Goal: Task Accomplishment & Management: Use online tool/utility

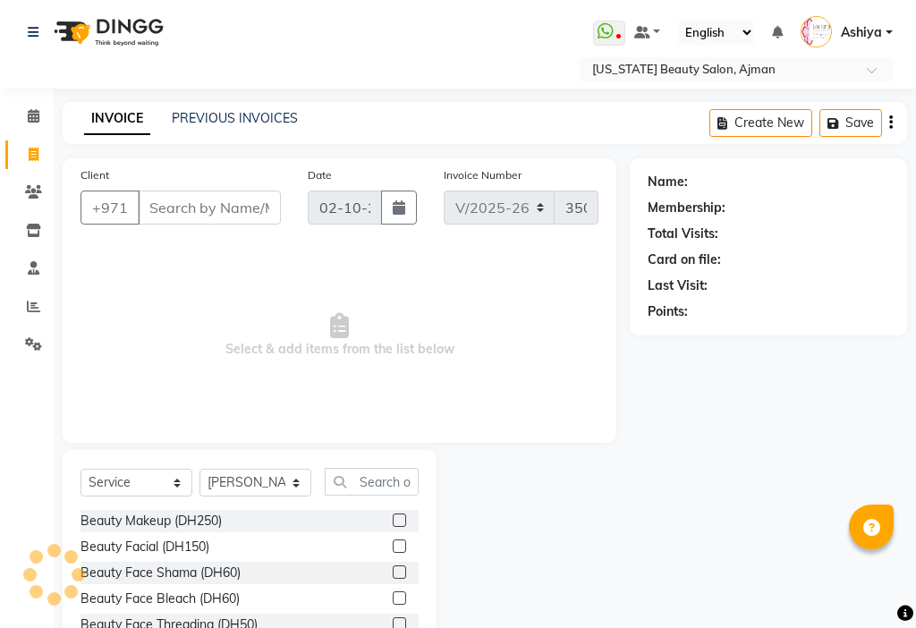
select select "637"
select select "service"
select select "68424"
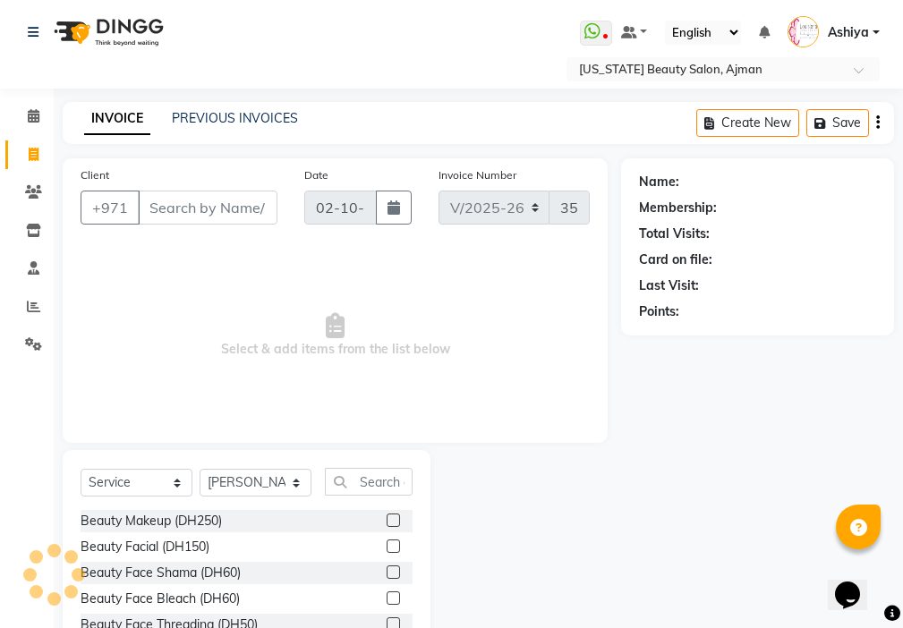
click at [241, 175] on div "Client +971" at bounding box center [179, 202] width 224 height 73
click at [243, 205] on input "Client" at bounding box center [208, 208] width 140 height 34
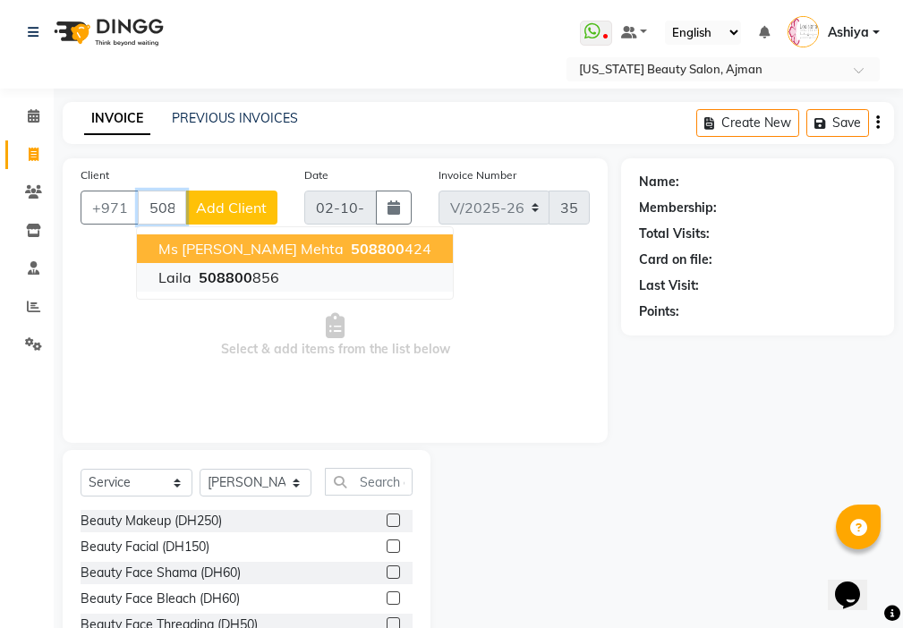
click at [265, 276] on ngb-highlight "508800 856" at bounding box center [237, 277] width 84 height 18
type input "508800856"
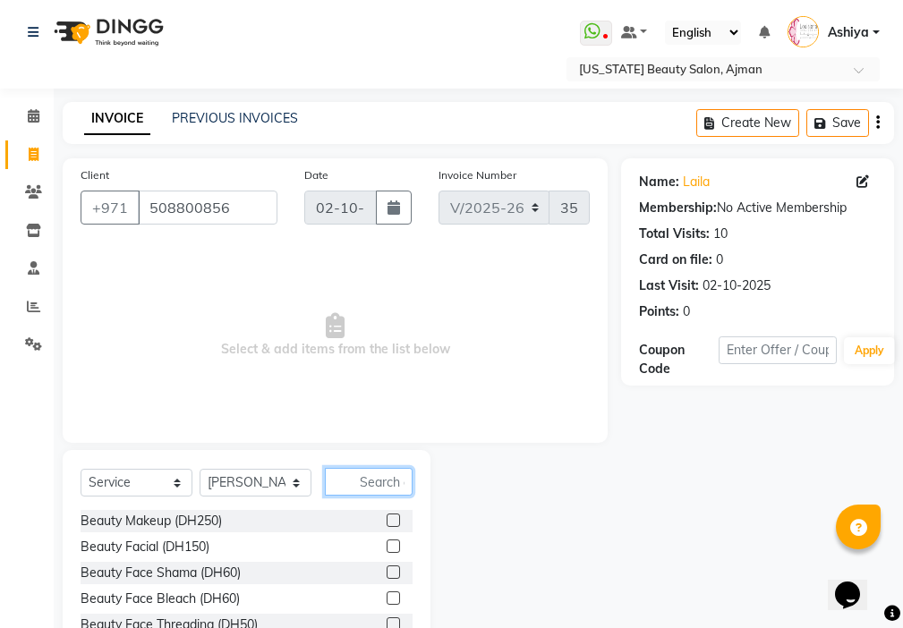
click at [379, 477] on input "text" at bounding box center [369, 482] width 88 height 28
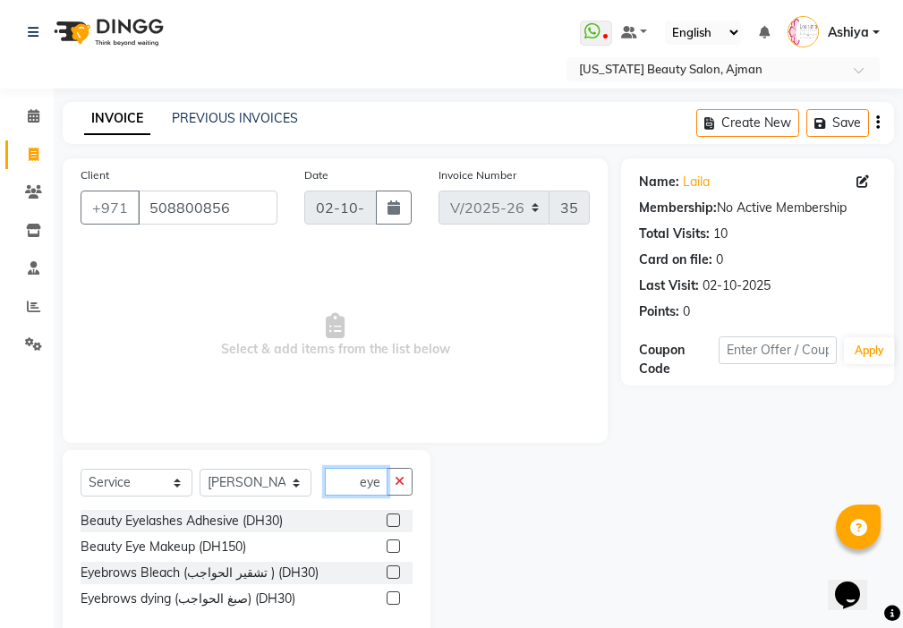
type input "eye"
click at [395, 521] on label at bounding box center [393, 520] width 13 height 13
click at [395, 521] on input "checkbox" at bounding box center [393, 521] width 12 height 12
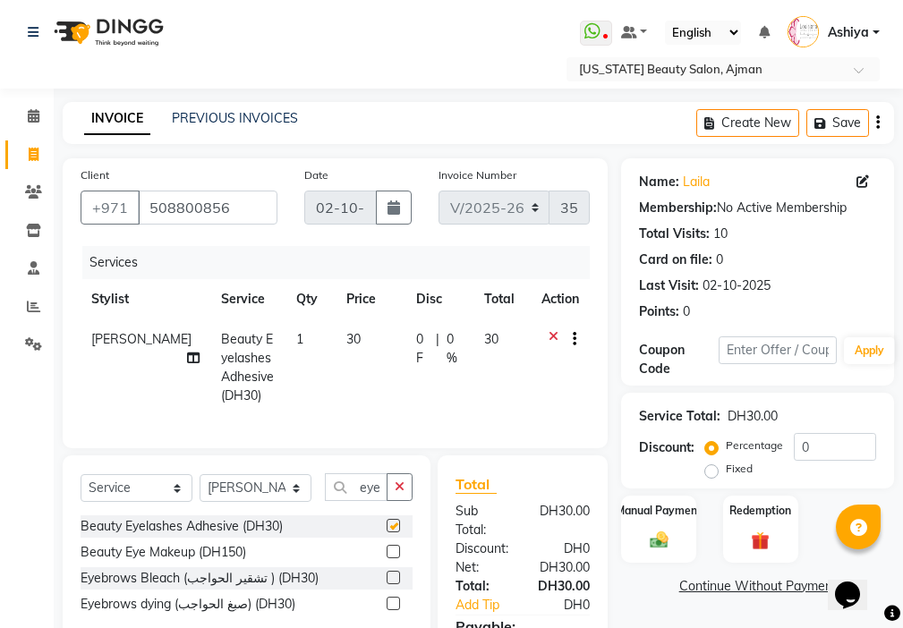
checkbox input "false"
click at [673, 522] on div "Manual Payment" at bounding box center [659, 529] width 78 height 70
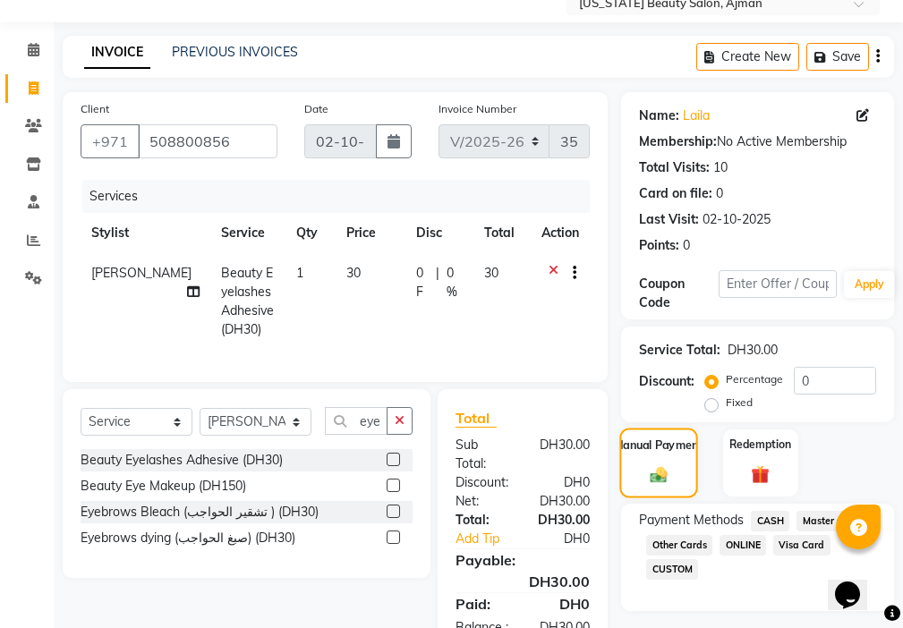
scroll to position [152, 0]
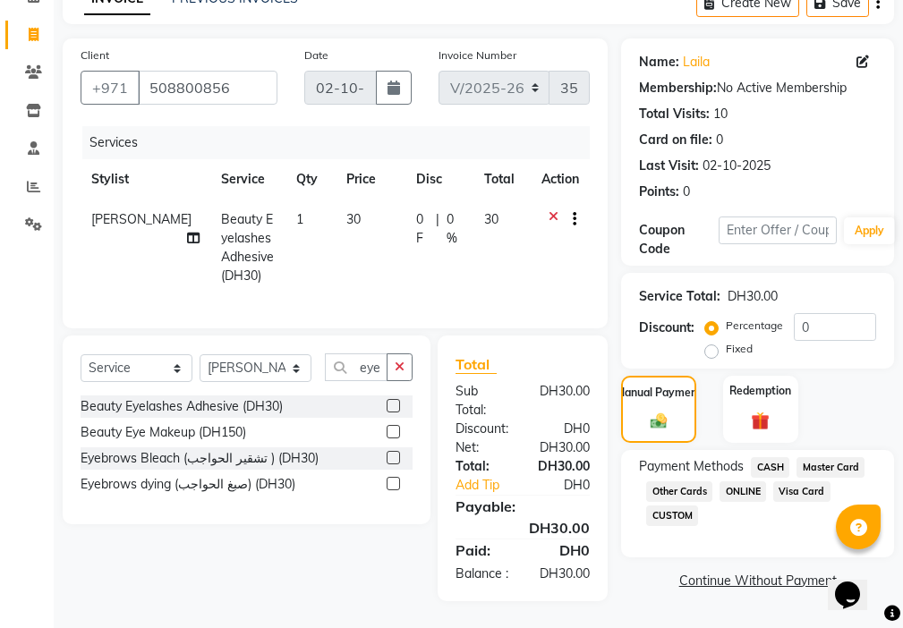
click at [800, 481] on span "Visa Card" at bounding box center [801, 491] width 57 height 21
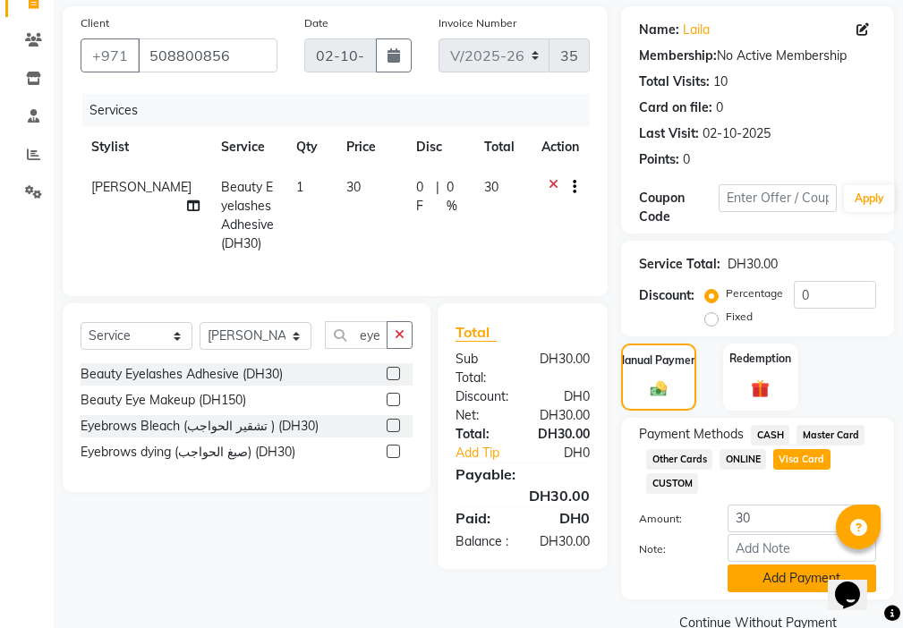
click at [788, 583] on button "Add Payment" at bounding box center [802, 579] width 149 height 28
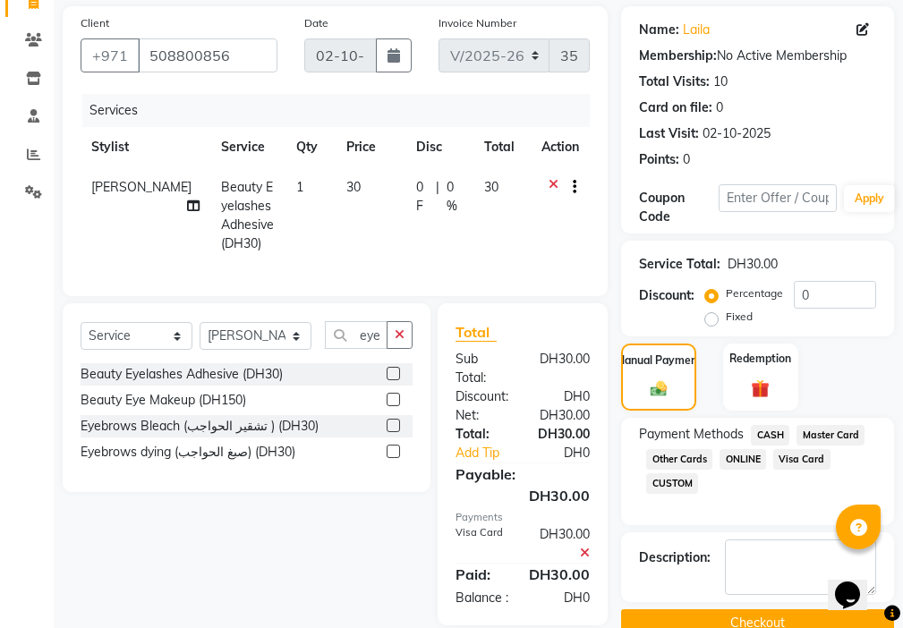
click at [780, 615] on button "Checkout" at bounding box center [757, 623] width 273 height 28
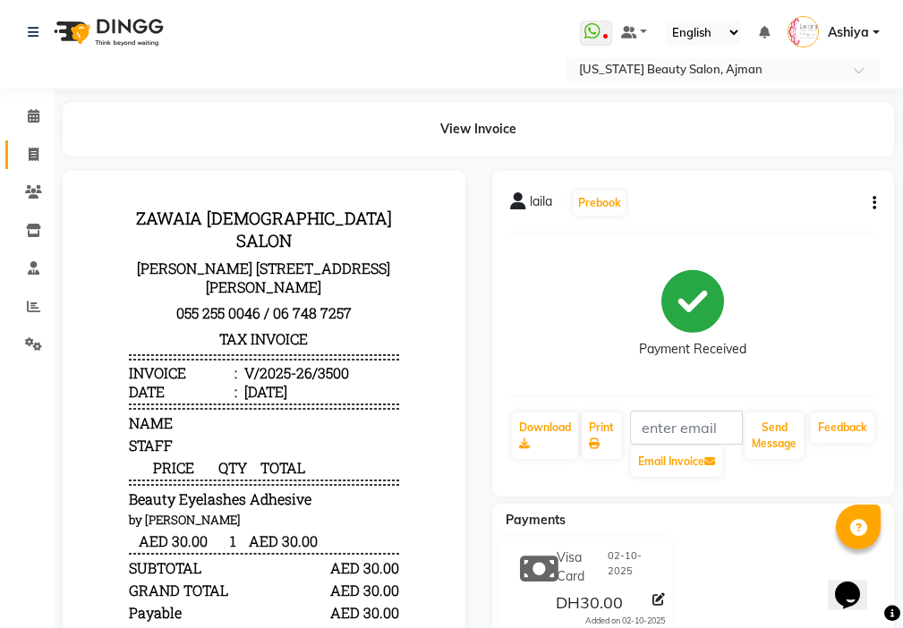
click at [33, 154] on icon at bounding box center [34, 154] width 10 height 13
select select "service"
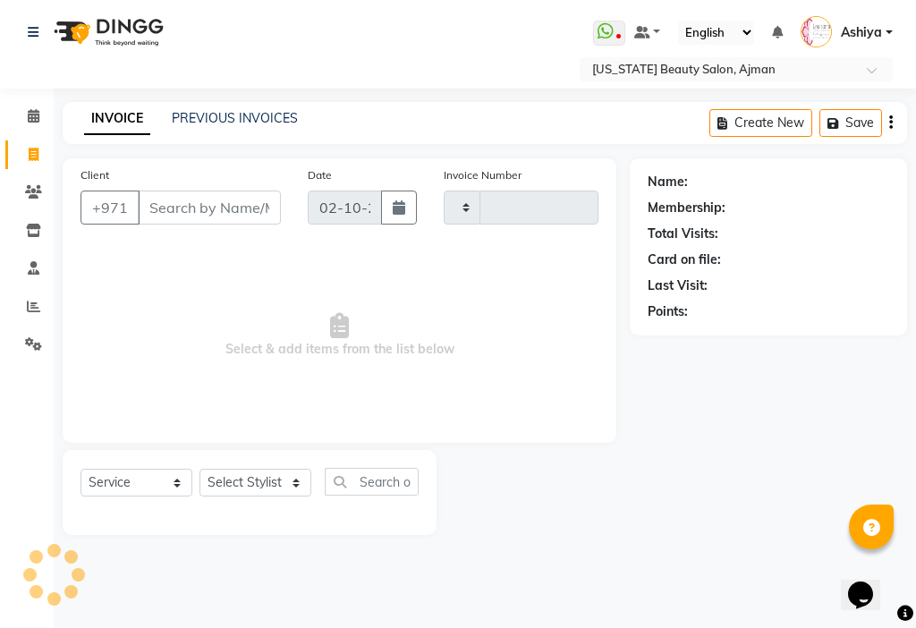
type input "3501"
select select "637"
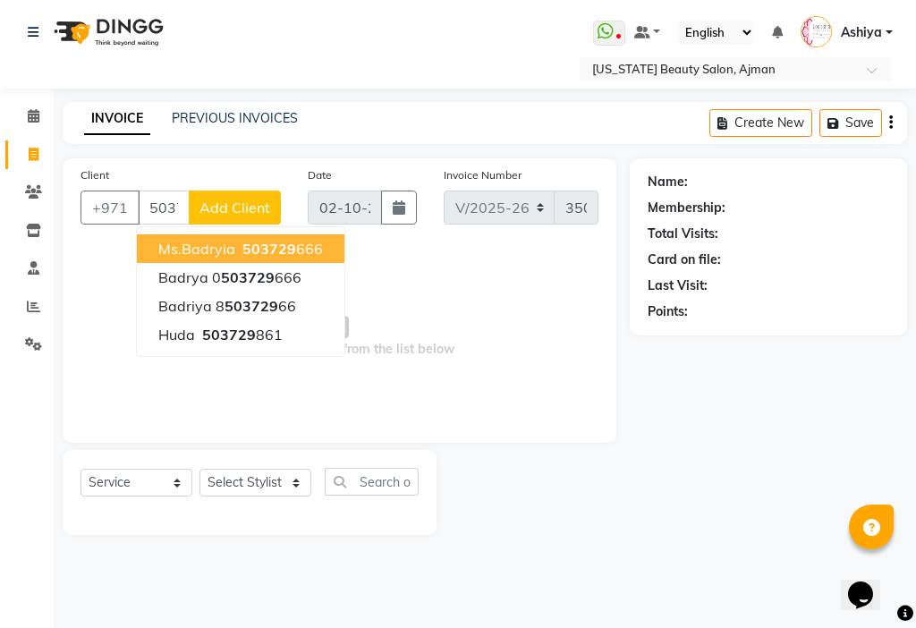
click at [259, 246] on span "503729" at bounding box center [270, 249] width 54 height 18
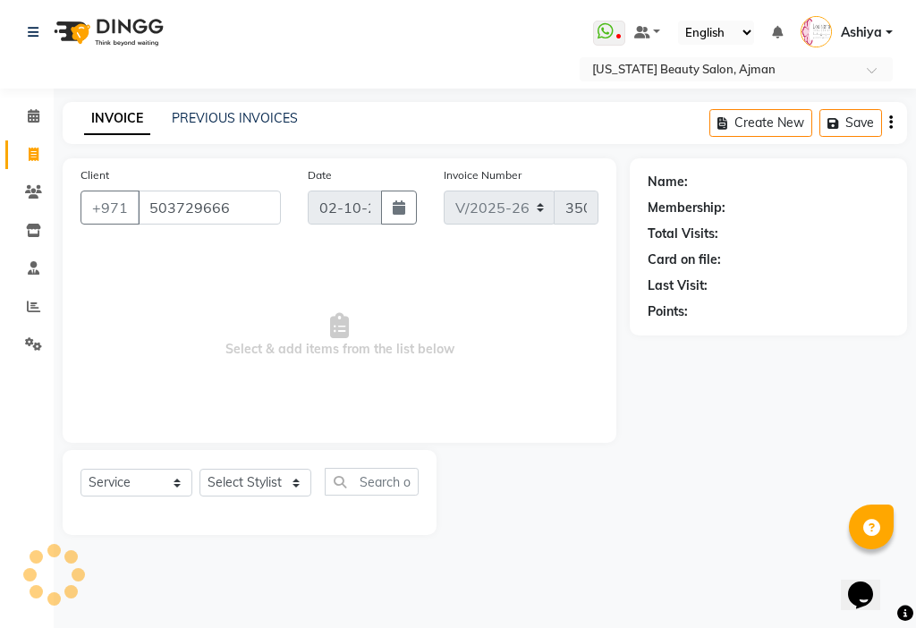
type input "503729666"
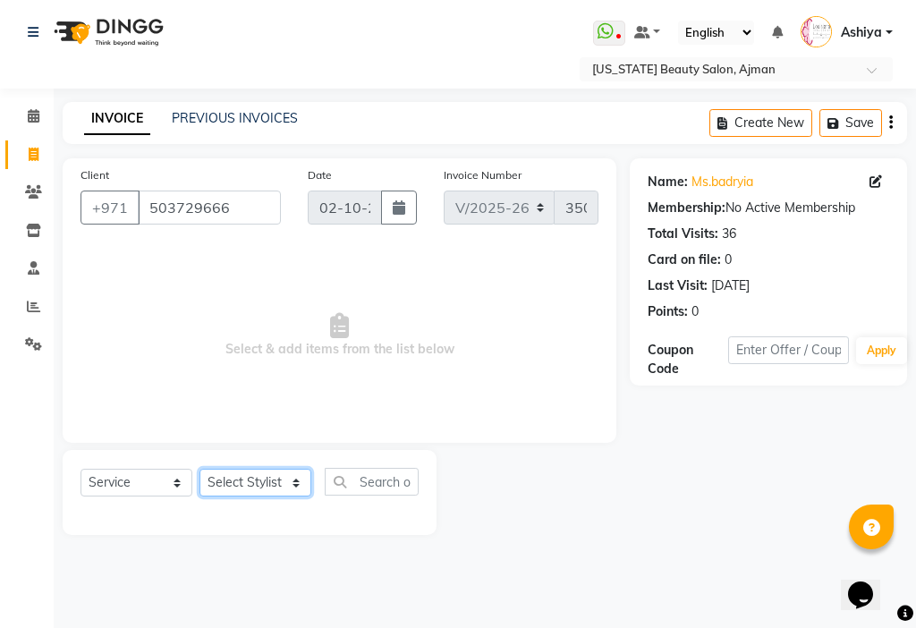
click at [240, 479] on select "Select Stylist [PERSON_NAME] [PERSON_NAME] Ashiya Cashier [PERSON_NAME] [PERSON…" at bounding box center [256, 483] width 112 height 28
select select "68692"
click at [200, 469] on select "Select Stylist [PERSON_NAME] [PERSON_NAME] Ashiya Cashier [PERSON_NAME] [PERSON…" at bounding box center [256, 483] width 112 height 28
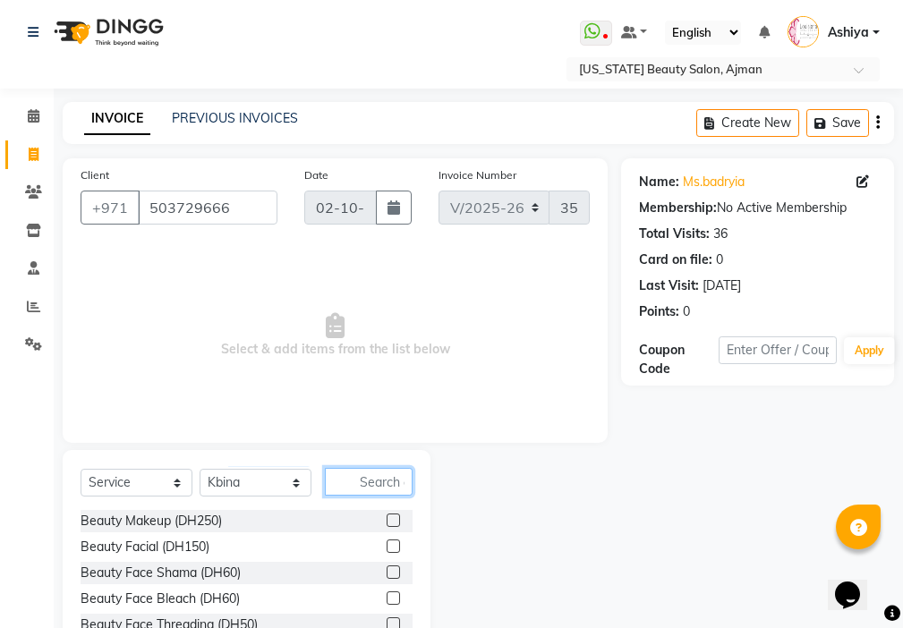
click at [401, 486] on input "text" at bounding box center [369, 482] width 88 height 28
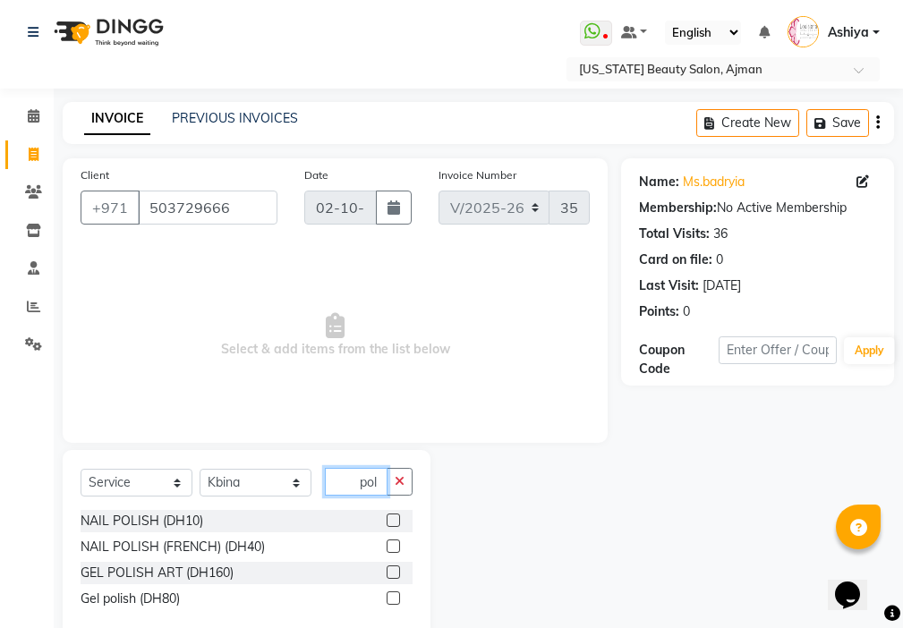
type input "pol"
click at [389, 520] on label at bounding box center [393, 520] width 13 height 13
click at [389, 520] on input "checkbox" at bounding box center [393, 521] width 12 height 12
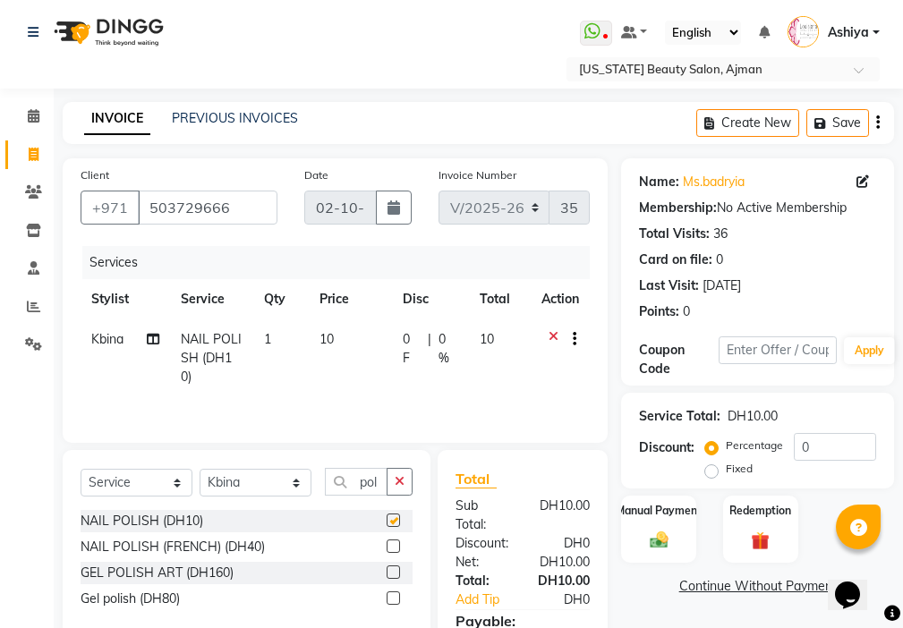
checkbox input "false"
click at [243, 475] on select "Select Stylist [PERSON_NAME] [PERSON_NAME] Ashiya Cashier [PERSON_NAME] [PERSON…" at bounding box center [256, 483] width 112 height 28
select select "89320"
click at [200, 469] on select "Select Stylist [PERSON_NAME] [PERSON_NAME] Ashiya Cashier [PERSON_NAME] [PERSON…" at bounding box center [256, 483] width 112 height 28
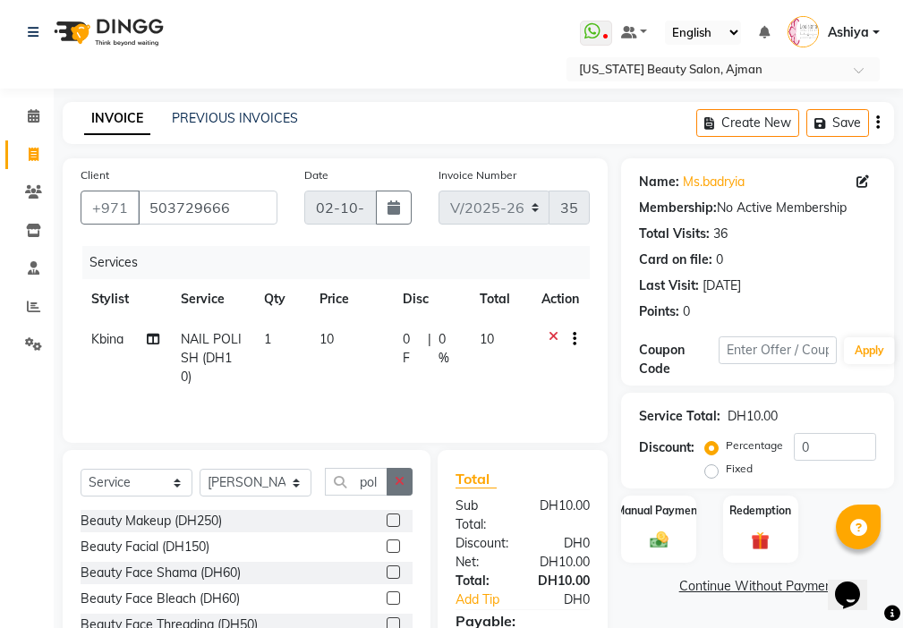
click at [404, 478] on icon "button" at bounding box center [400, 481] width 10 height 13
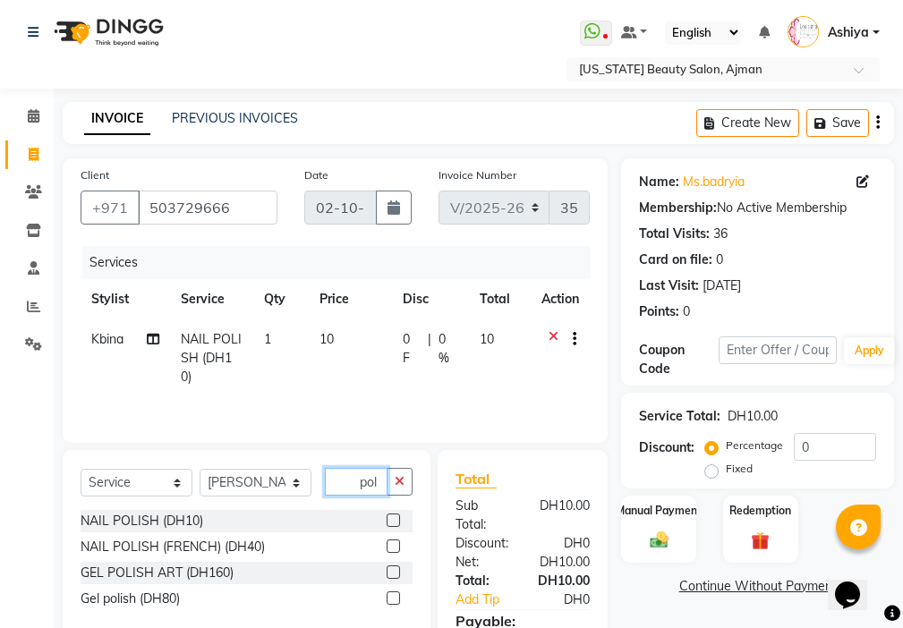
type input "pol"
click at [397, 518] on label at bounding box center [393, 520] width 13 height 13
click at [397, 518] on input "checkbox" at bounding box center [393, 521] width 12 height 12
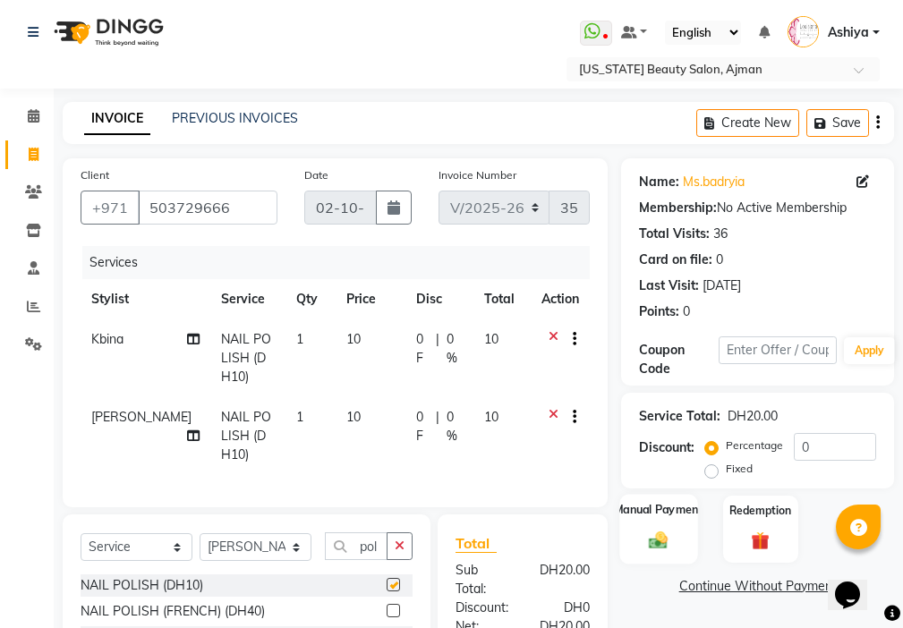
click at [652, 532] on img at bounding box center [658, 540] width 30 height 21
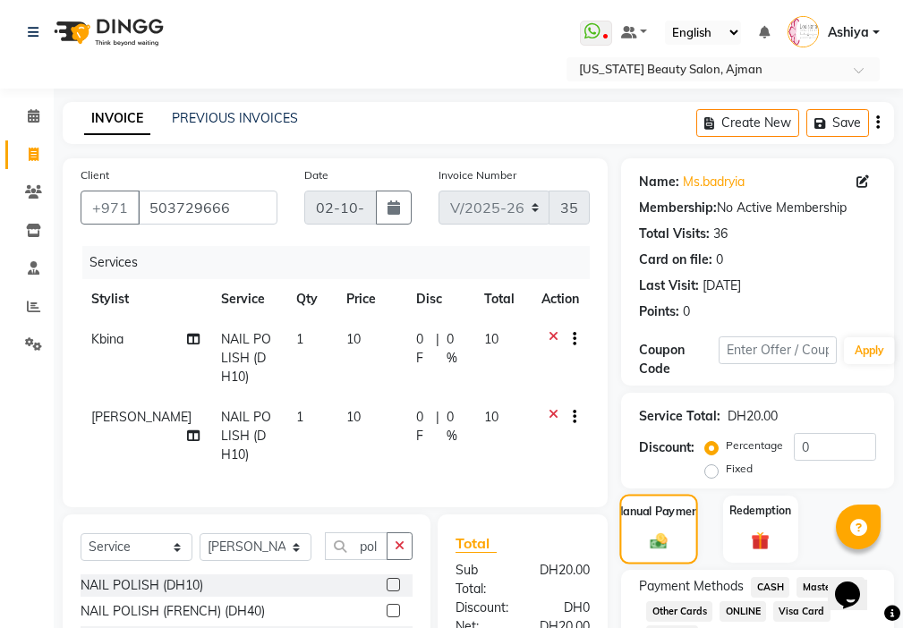
checkbox input "false"
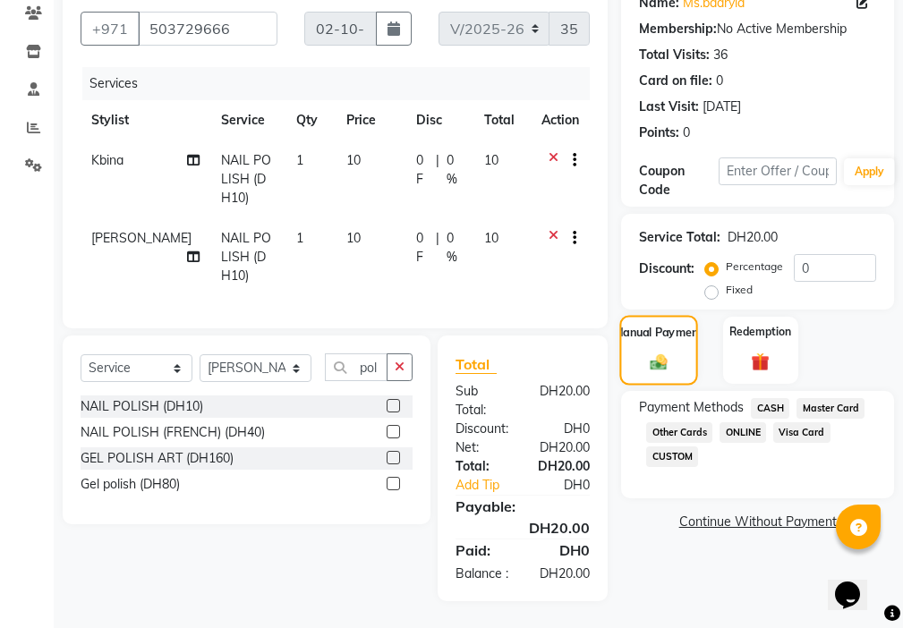
scroll to position [211, 0]
click at [814, 422] on span "Visa Card" at bounding box center [801, 432] width 57 height 21
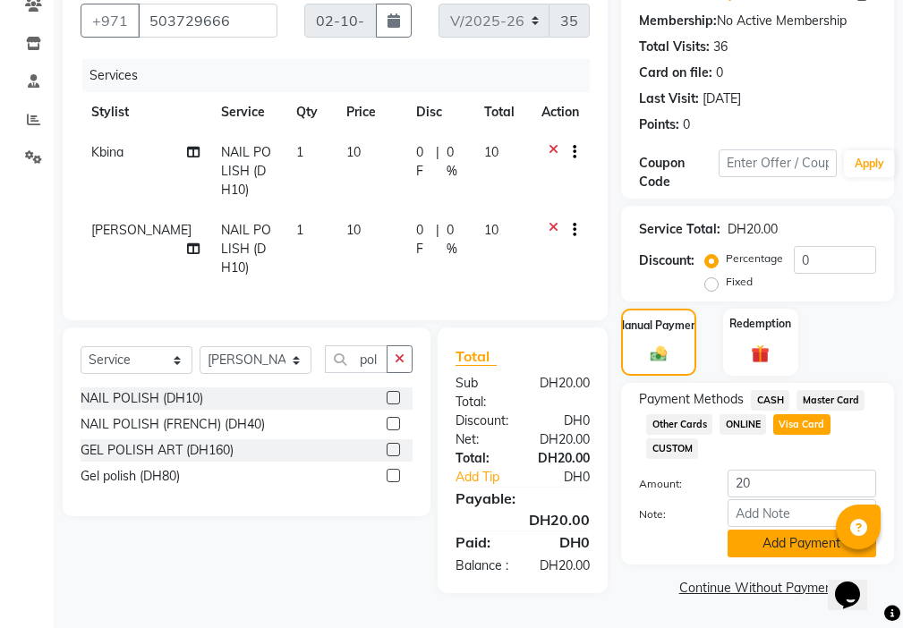
click at [805, 530] on button "Add Payment" at bounding box center [802, 544] width 149 height 28
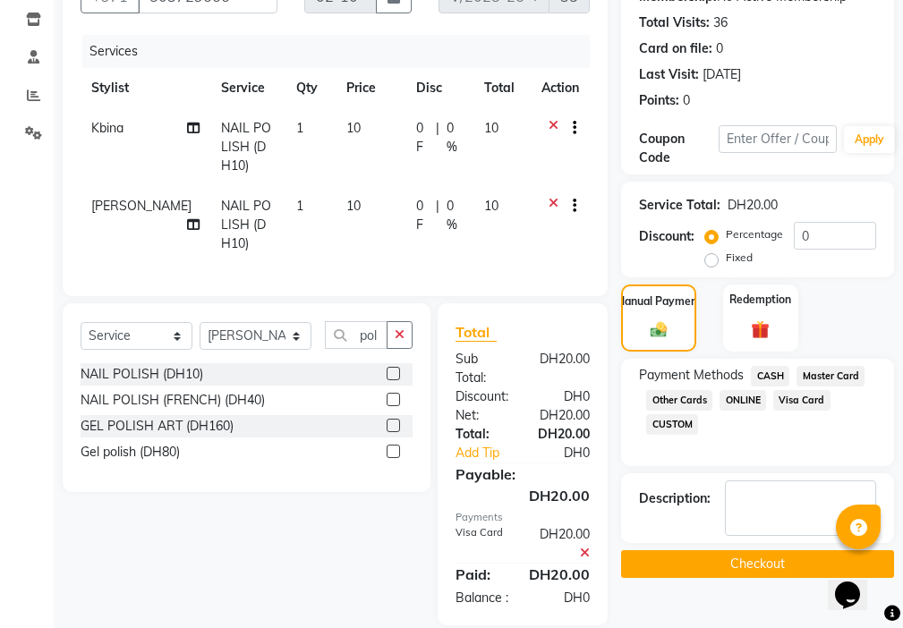
click at [792, 555] on button "Checkout" at bounding box center [757, 564] width 273 height 28
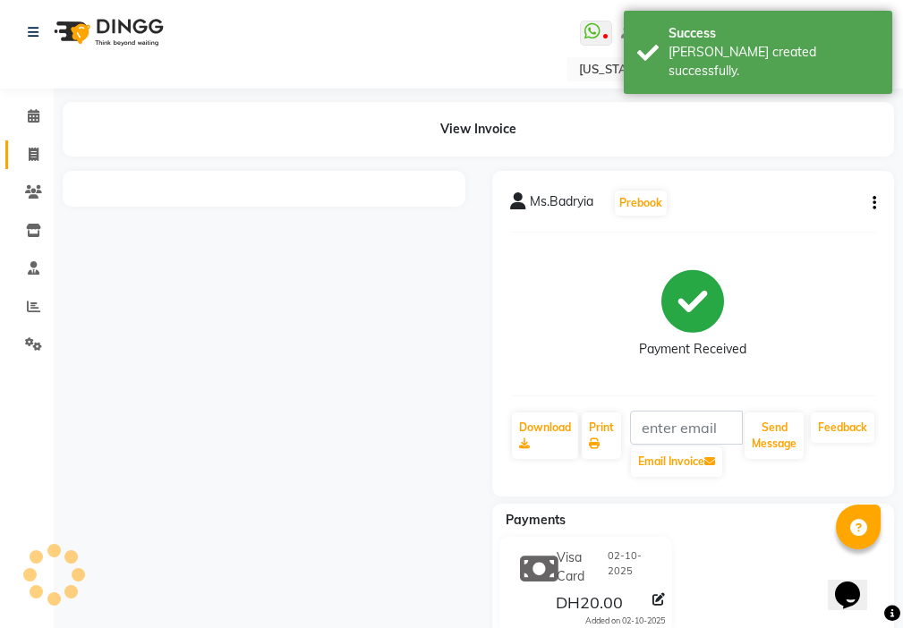
click at [21, 147] on span at bounding box center [33, 155] width 31 height 21
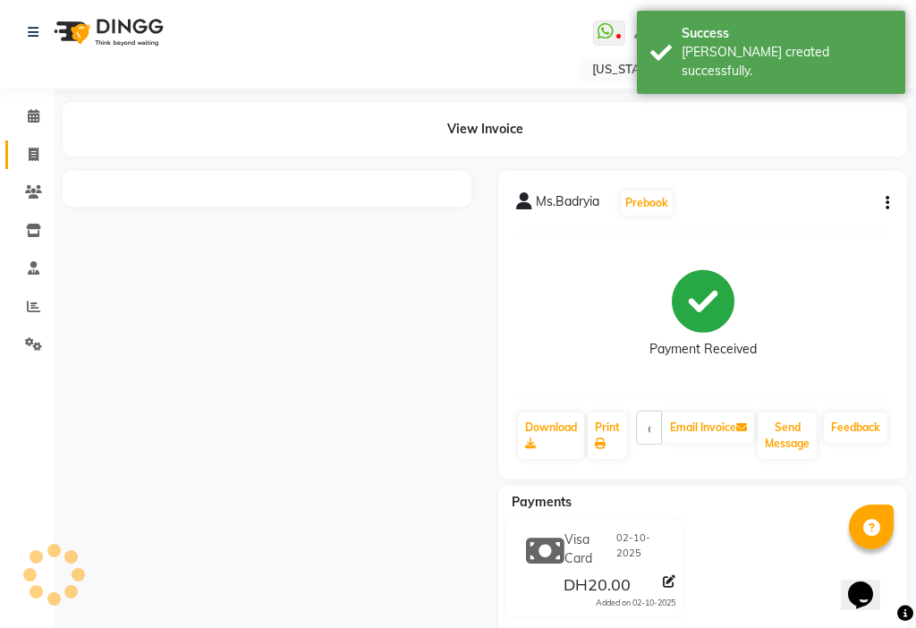
select select "service"
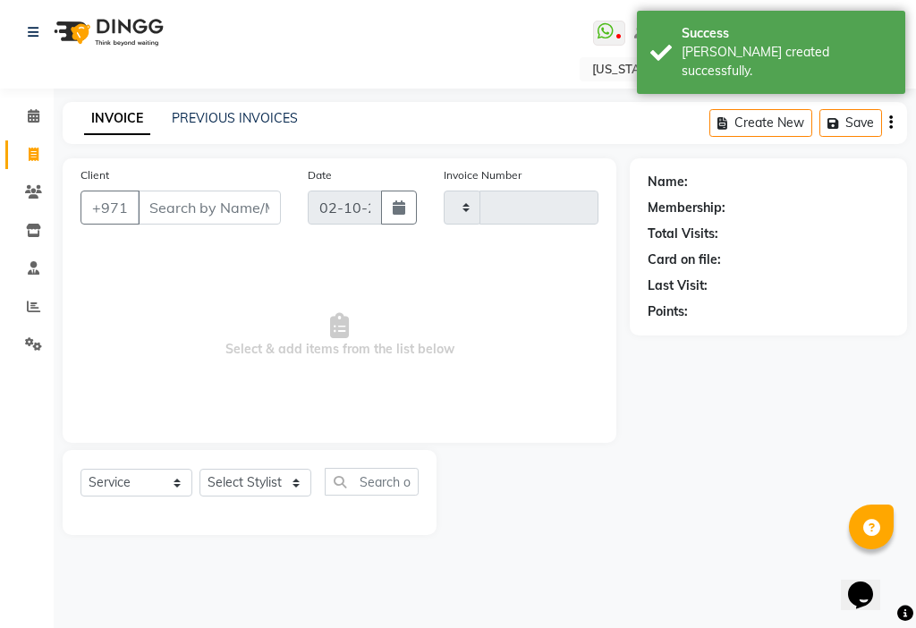
type input "3502"
select select "637"
click at [235, 480] on select "Select Stylist [PERSON_NAME] [PERSON_NAME] Ashiya Cashier [PERSON_NAME] [PERSON…" at bounding box center [256, 483] width 112 height 28
select select "33912"
click at [200, 469] on select "Select Stylist [PERSON_NAME] [PERSON_NAME] Ashiya Cashier [PERSON_NAME] [PERSON…" at bounding box center [256, 483] width 112 height 28
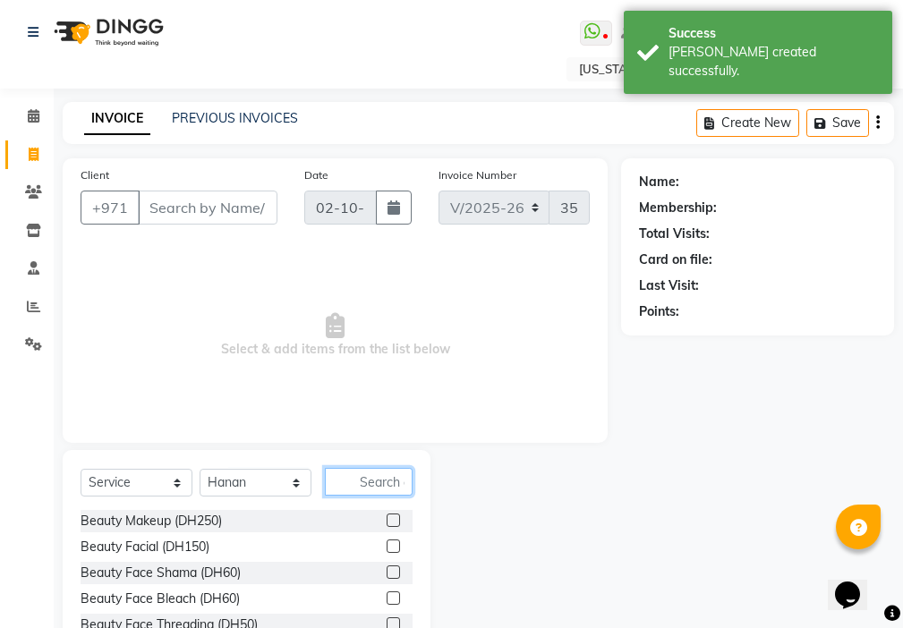
click at [379, 474] on input "text" at bounding box center [369, 482] width 88 height 28
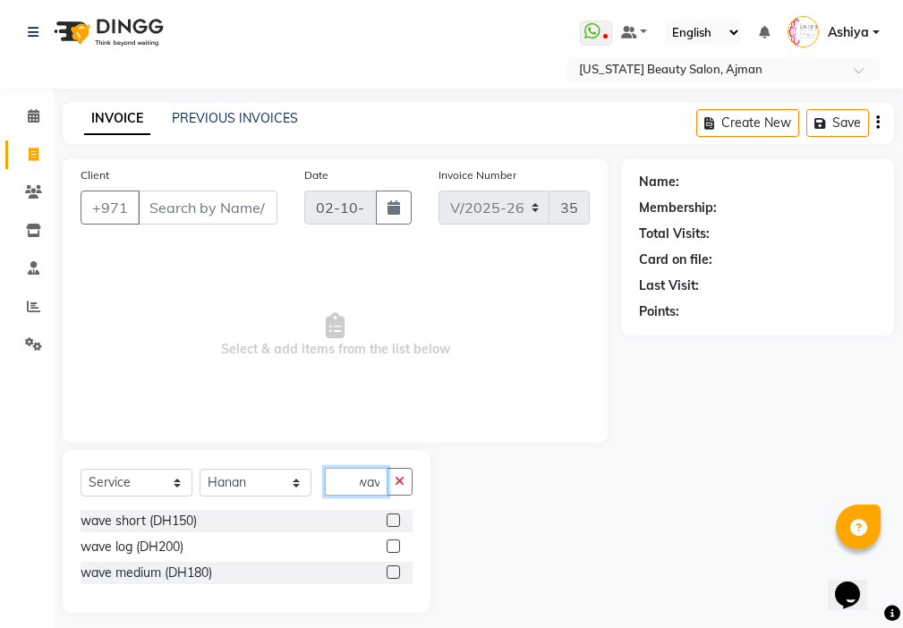
type input "wav"
click at [395, 547] on label at bounding box center [393, 546] width 13 height 13
click at [395, 547] on input "checkbox" at bounding box center [393, 547] width 12 height 12
checkbox input "true"
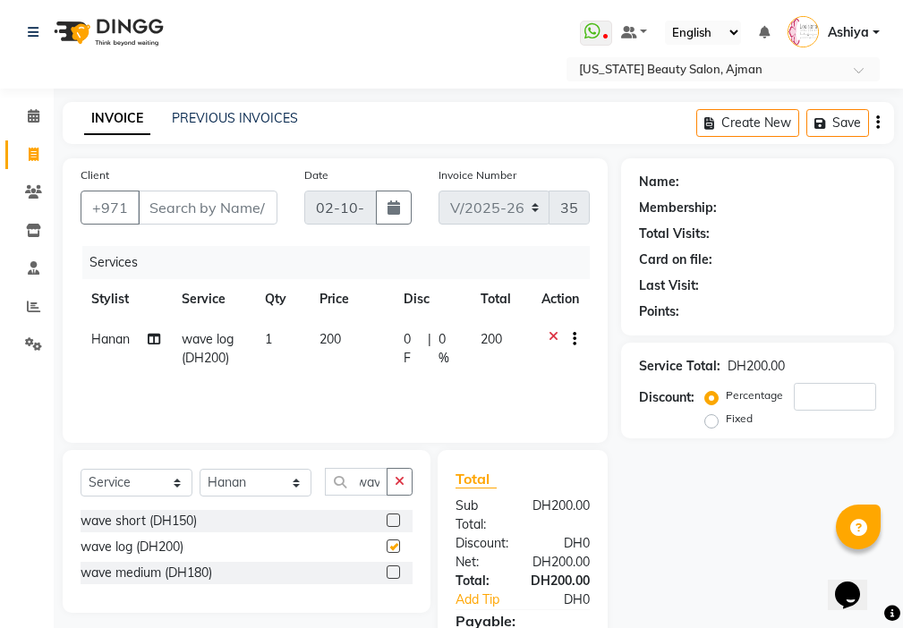
scroll to position [0, 0]
click at [398, 478] on icon "button" at bounding box center [400, 481] width 10 height 13
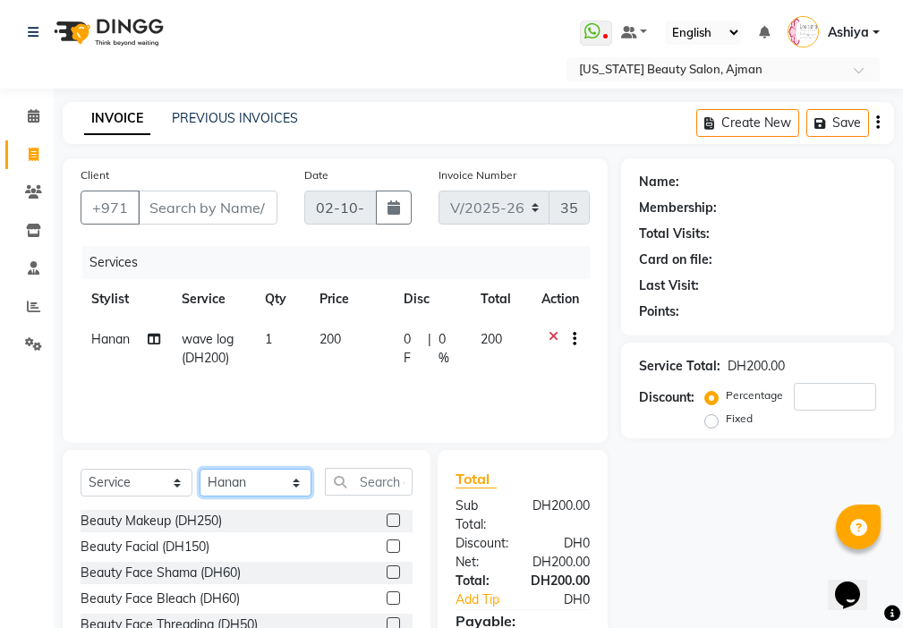
click at [257, 480] on select "Select Stylist [PERSON_NAME] [PERSON_NAME] Ashiya Cashier [PERSON_NAME] [PERSON…" at bounding box center [256, 483] width 112 height 28
click at [200, 469] on select "Select Stylist [PERSON_NAME] [PERSON_NAME] Ashiya Cashier [PERSON_NAME] [PERSON…" at bounding box center [256, 483] width 112 height 28
click at [249, 487] on select "Select Stylist [PERSON_NAME] [PERSON_NAME] Ashiya Cashier [PERSON_NAME] [PERSON…" at bounding box center [256, 483] width 112 height 28
select select "68424"
click at [200, 469] on select "Select Stylist [PERSON_NAME] [PERSON_NAME] Ashiya Cashier [PERSON_NAME] [PERSON…" at bounding box center [256, 483] width 112 height 28
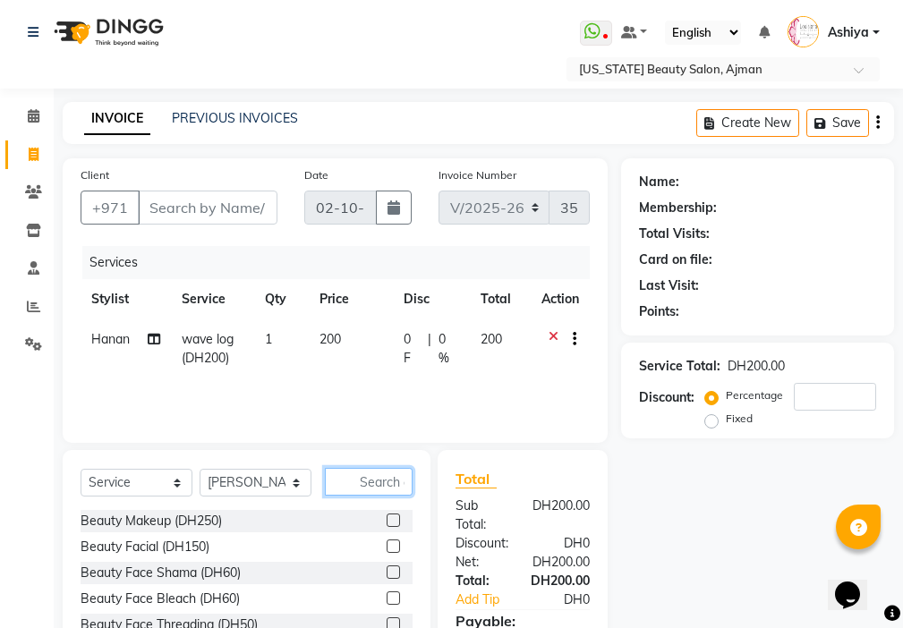
click at [392, 487] on input "text" at bounding box center [369, 482] width 88 height 28
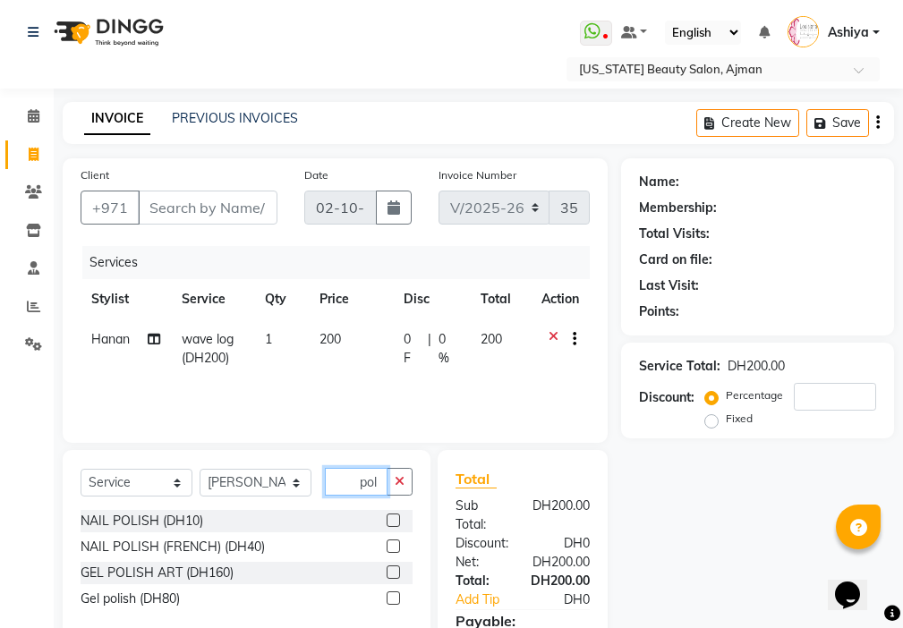
type input "pol"
click at [395, 521] on label at bounding box center [393, 520] width 13 height 13
click at [395, 521] on input "checkbox" at bounding box center [393, 521] width 12 height 12
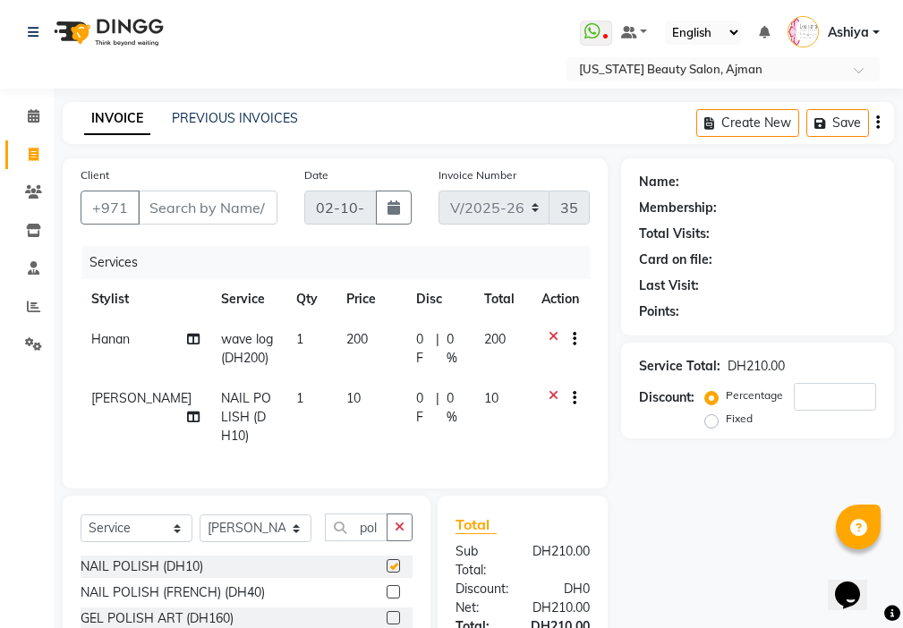
checkbox input "false"
click at [402, 533] on icon "button" at bounding box center [400, 527] width 10 height 13
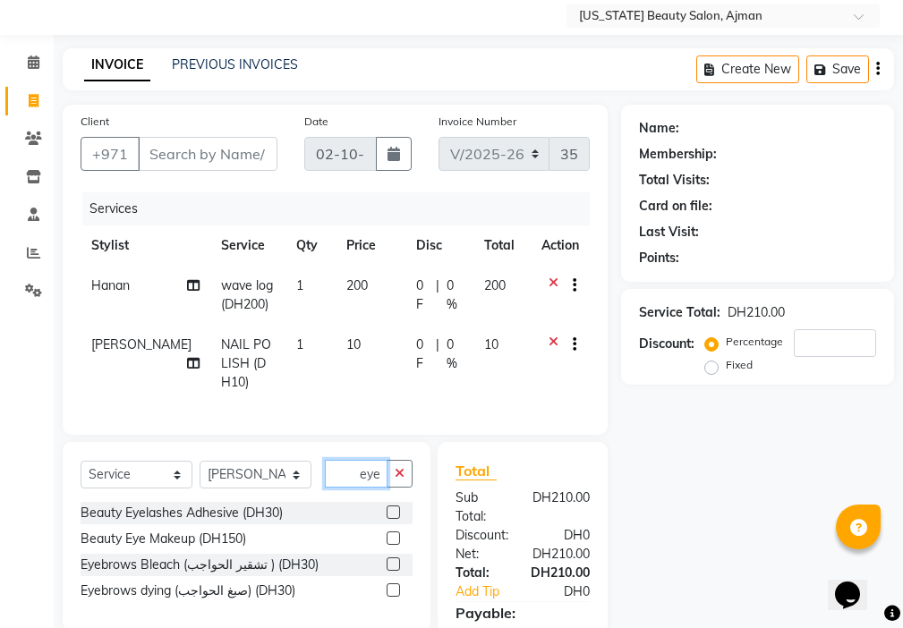
scroll to position [94, 0]
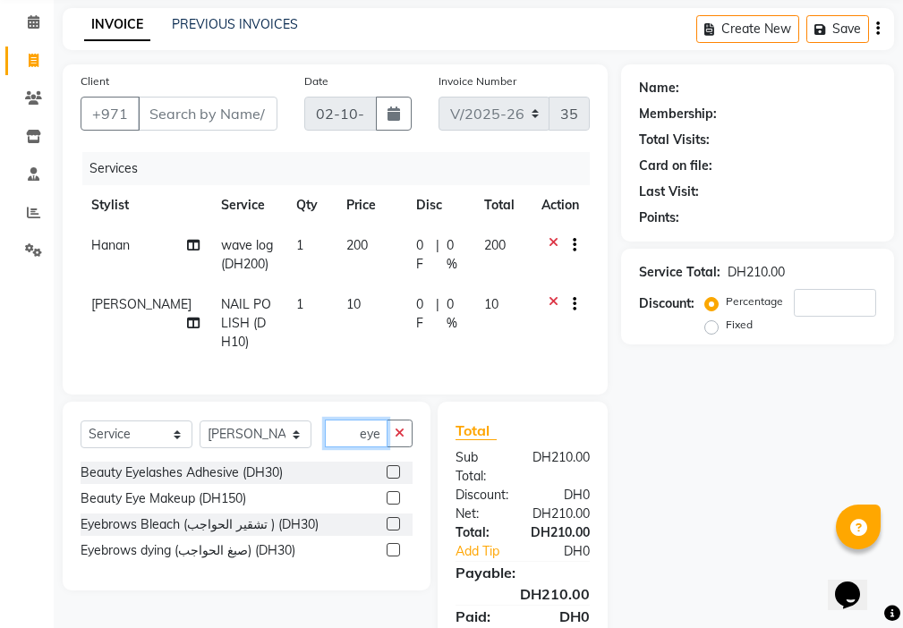
type input "eye"
click at [395, 531] on label at bounding box center [393, 523] width 13 height 13
click at [395, 531] on input "checkbox" at bounding box center [393, 525] width 12 height 12
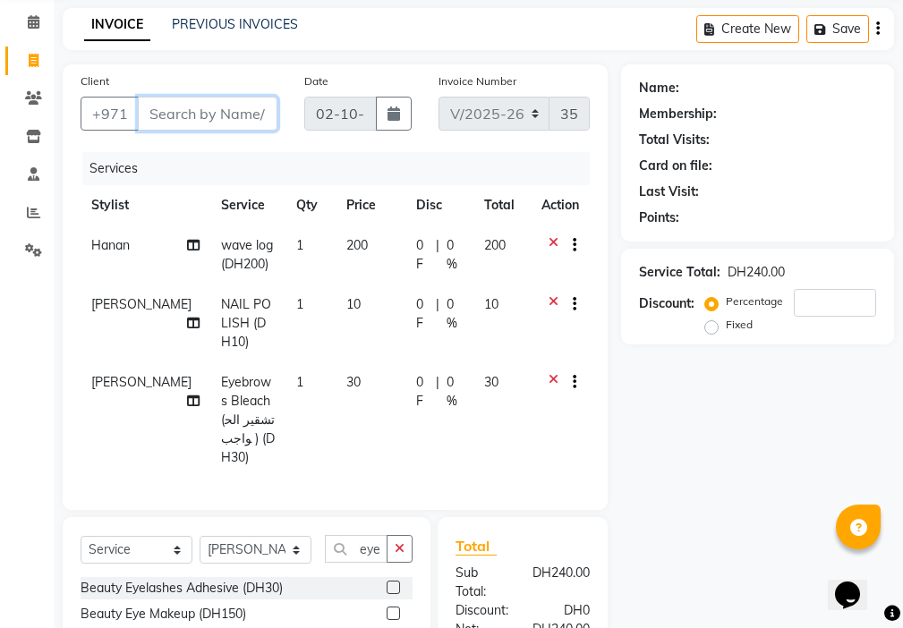
click at [234, 106] on input "Client" at bounding box center [208, 114] width 140 height 34
checkbox input "false"
type input "5"
type input "0"
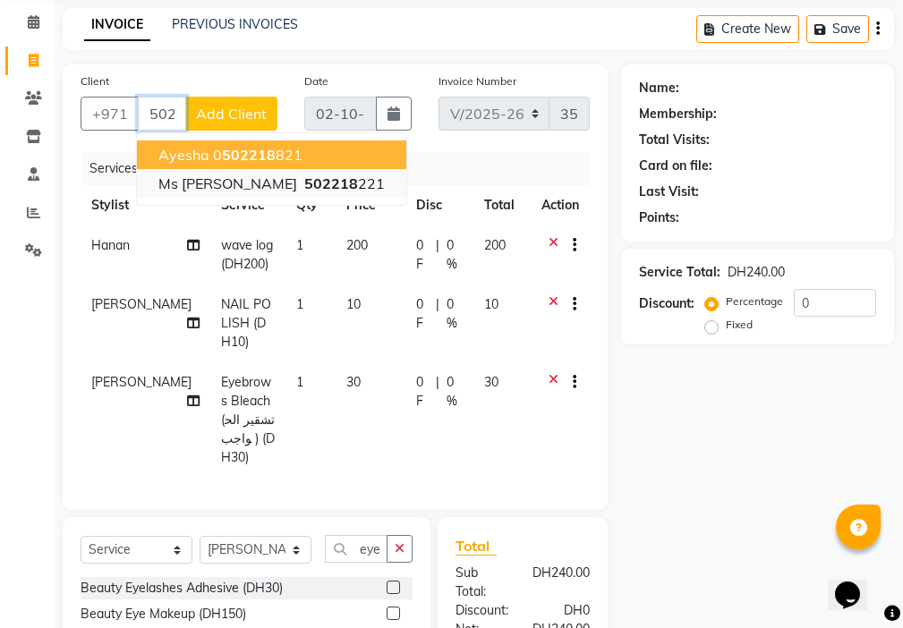
click at [287, 194] on button "Ms [PERSON_NAME] 502218 221" at bounding box center [271, 183] width 269 height 29
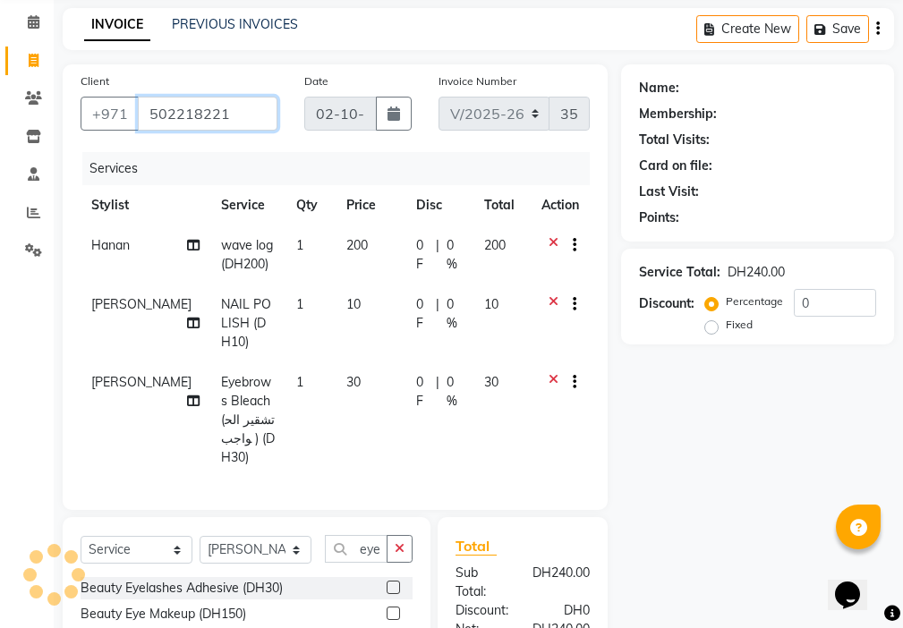
type input "502218221"
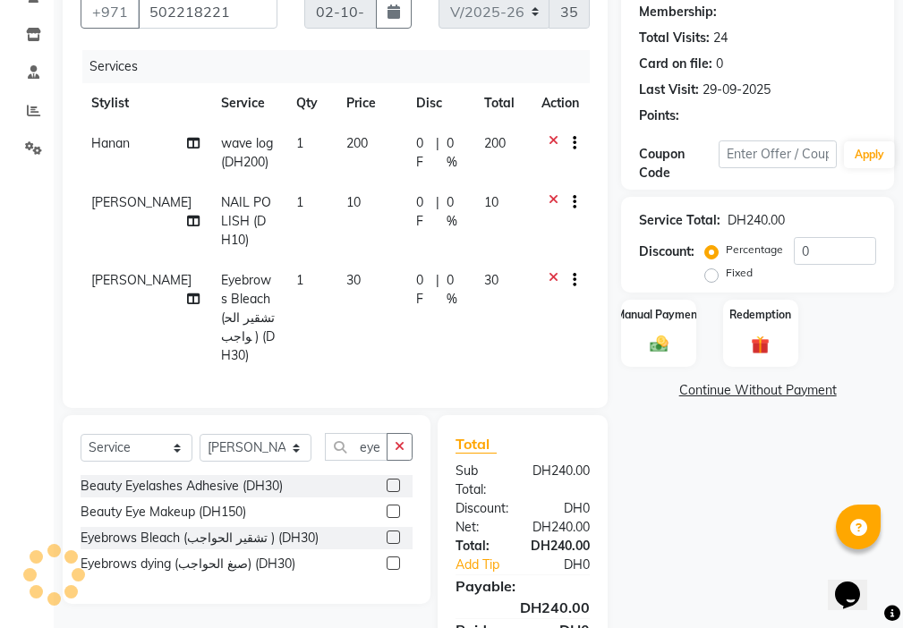
scroll to position [289, 0]
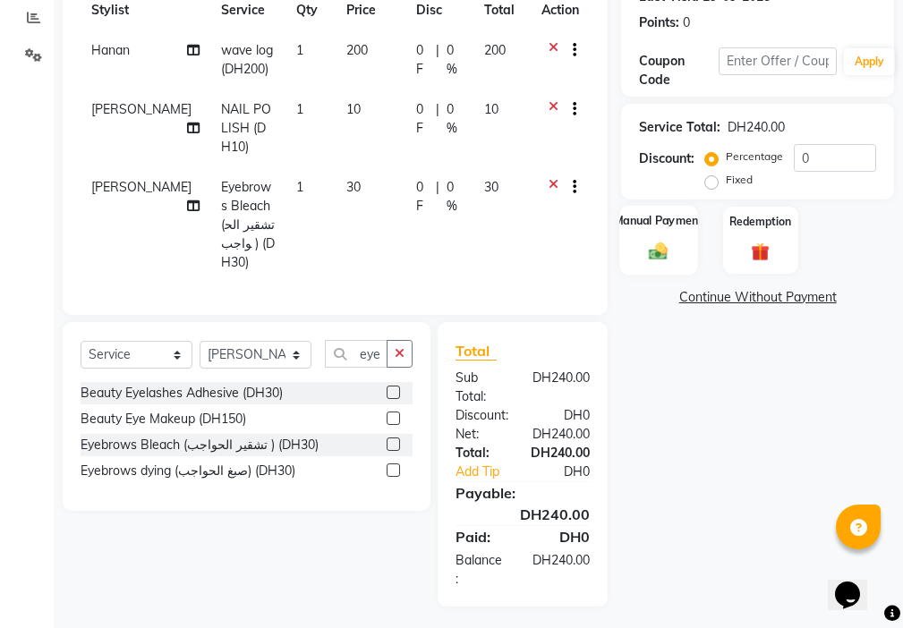
click at [648, 256] on img at bounding box center [658, 251] width 30 height 21
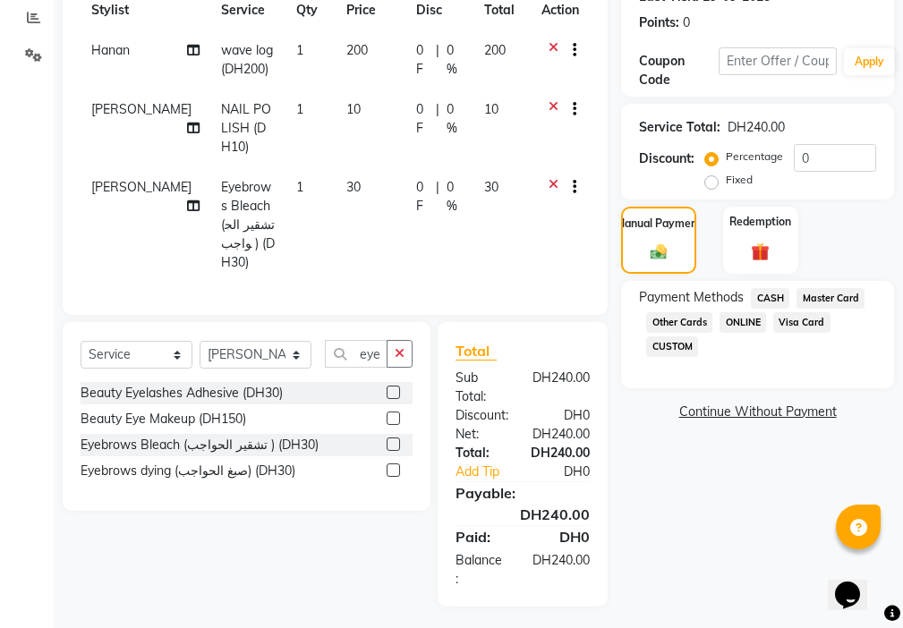
click at [129, 50] on span "Hanan" at bounding box center [110, 50] width 38 height 16
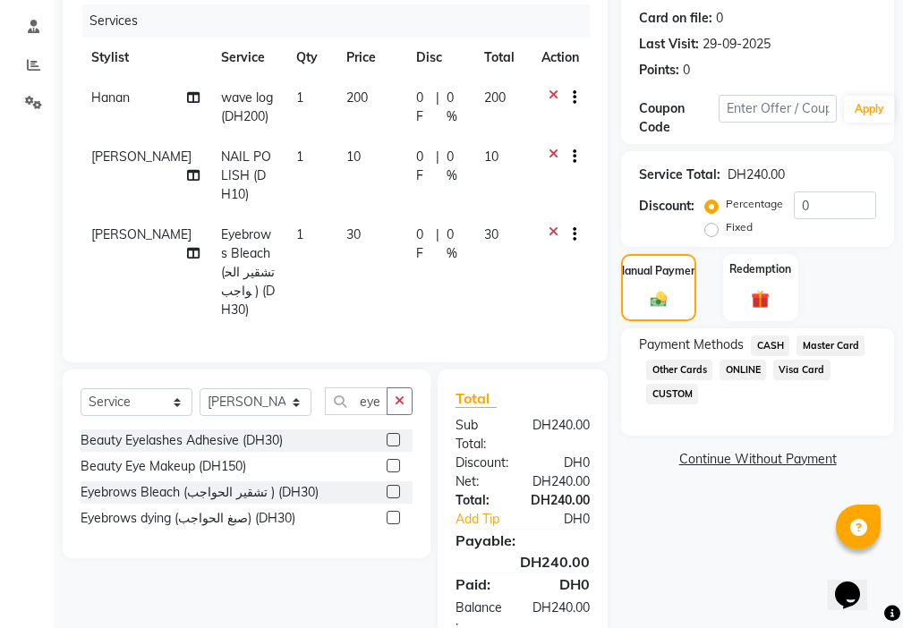
select select "33912"
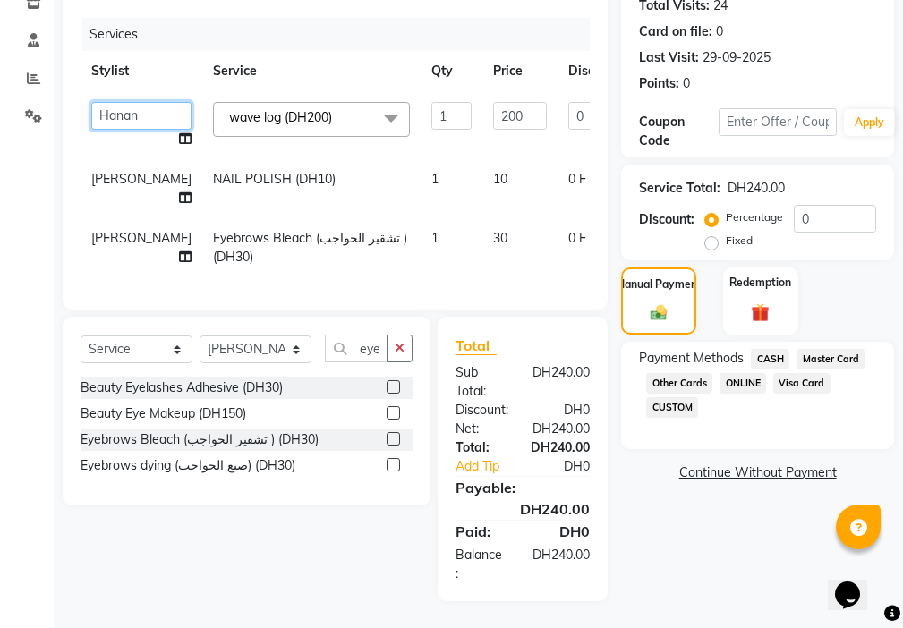
click at [124, 104] on select "[PERSON_NAME] [PERSON_NAME] Ashiya Cashier [PERSON_NAME] [PERSON_NAME] [PERSON_…" at bounding box center [141, 116] width 100 height 28
select select "69766"
click at [810, 375] on span "Visa Card" at bounding box center [801, 383] width 57 height 21
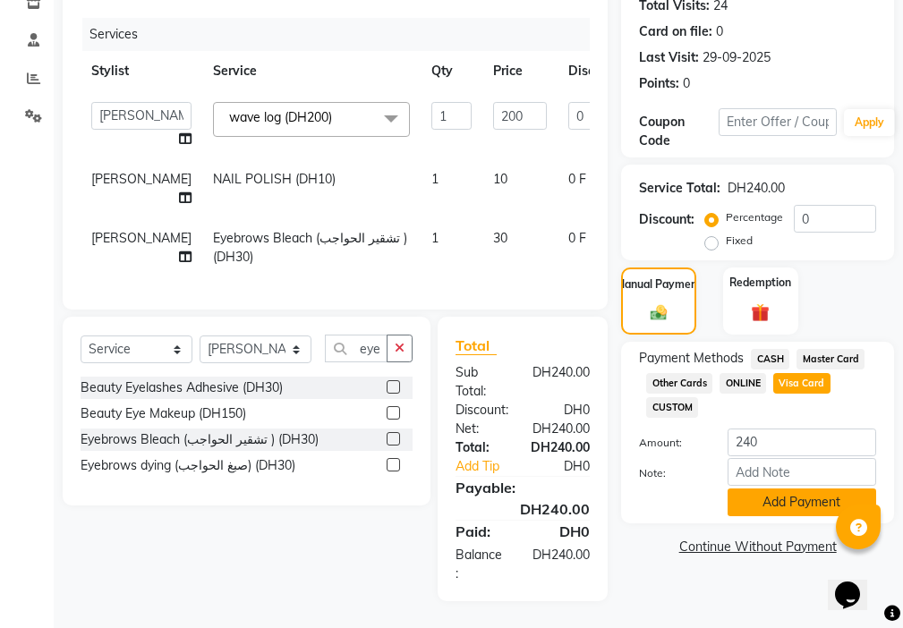
click at [795, 491] on button "Add Payment" at bounding box center [802, 503] width 149 height 28
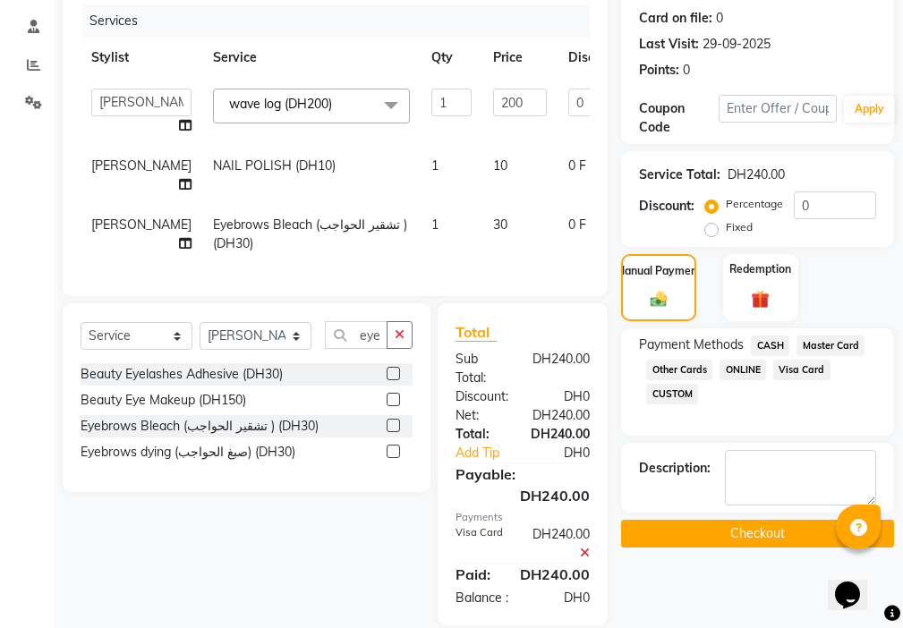
click at [779, 545] on button "Checkout" at bounding box center [757, 534] width 273 height 28
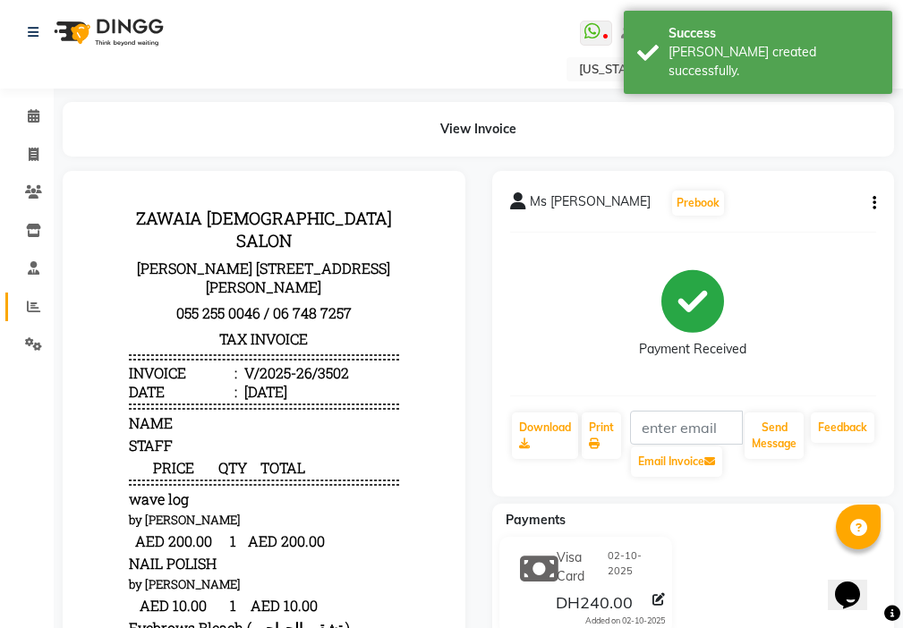
click at [28, 300] on icon at bounding box center [33, 306] width 13 height 13
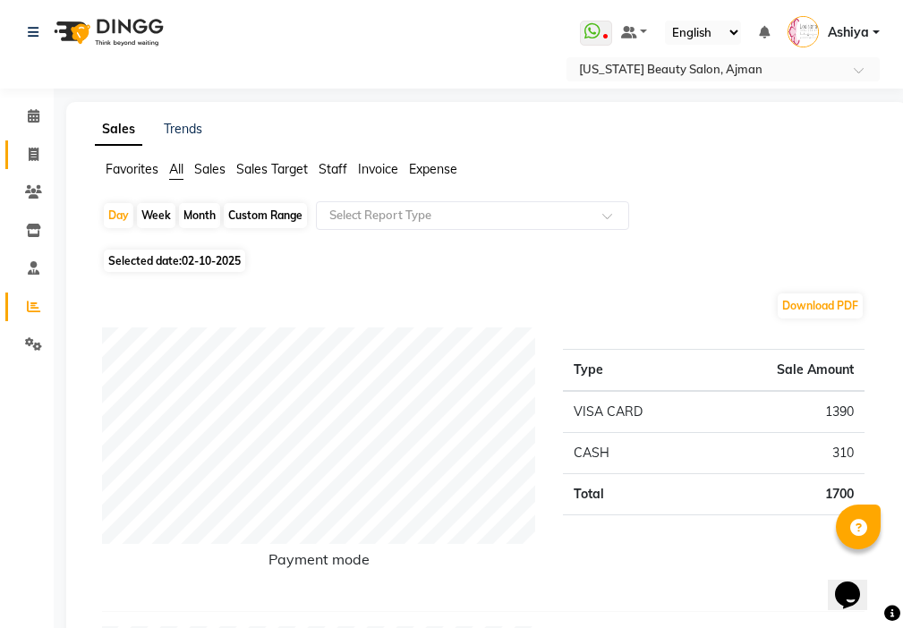
click at [33, 153] on icon at bounding box center [34, 154] width 10 height 13
select select "service"
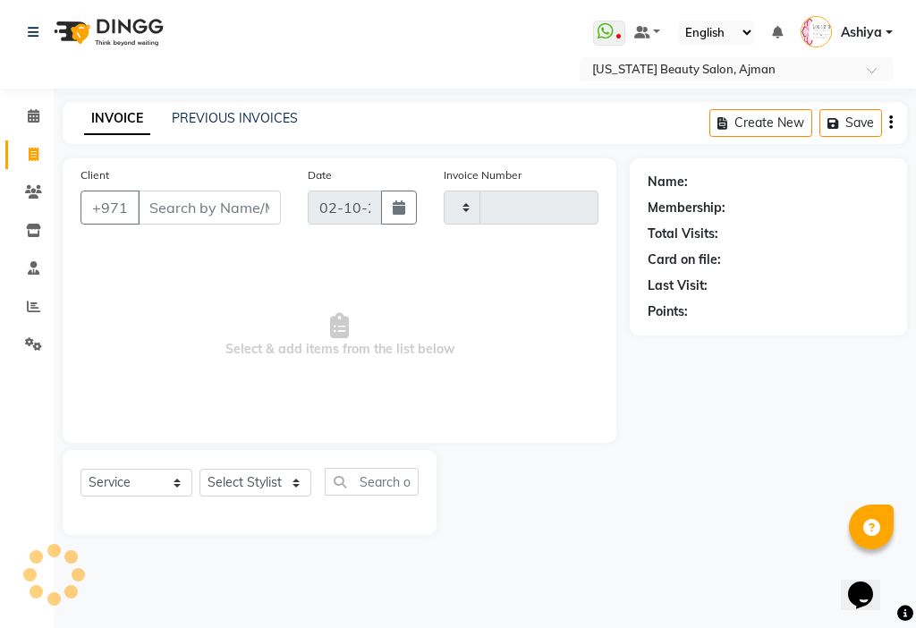
type input "3503"
select select "637"
